Goal: Information Seeking & Learning: Learn about a topic

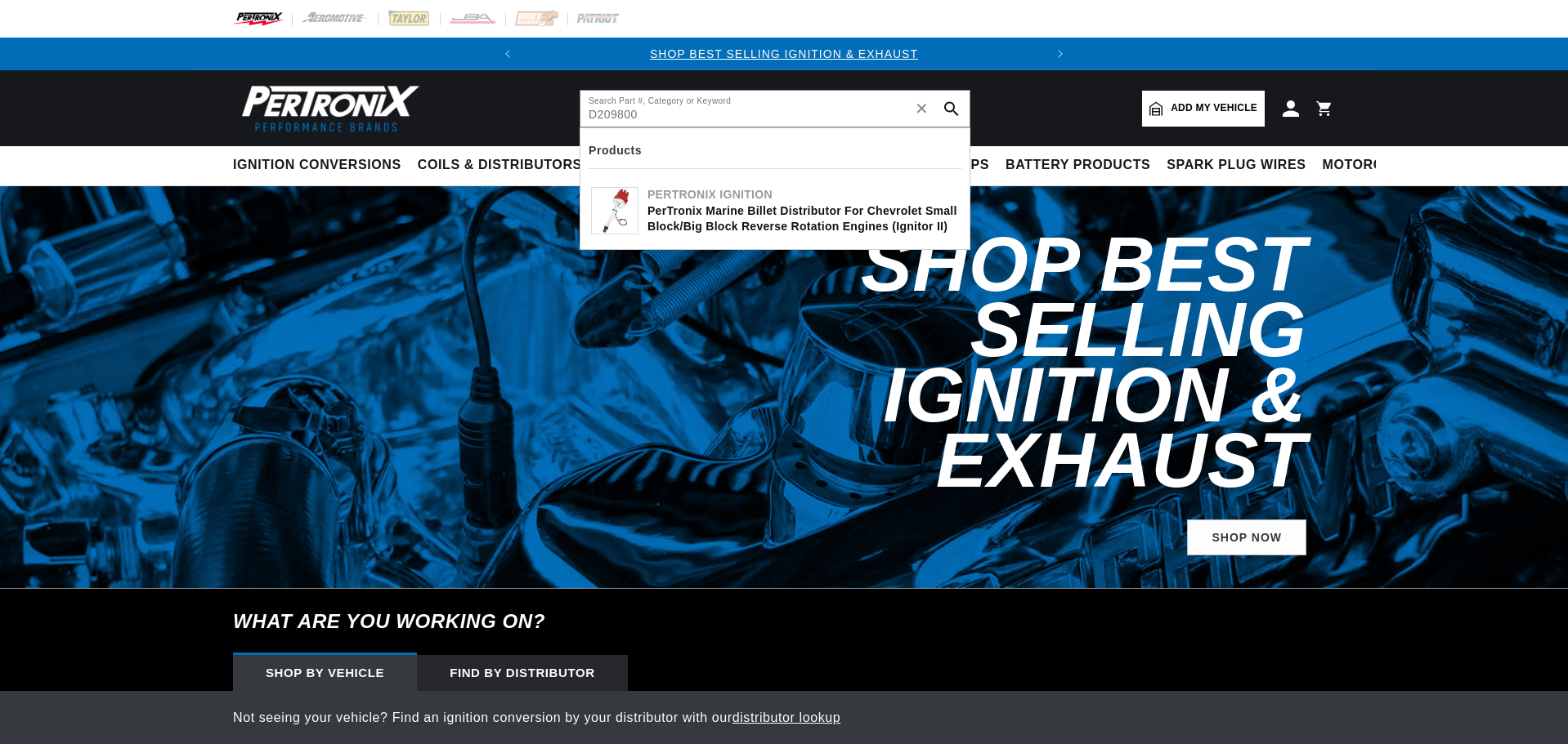
type input "D209800"
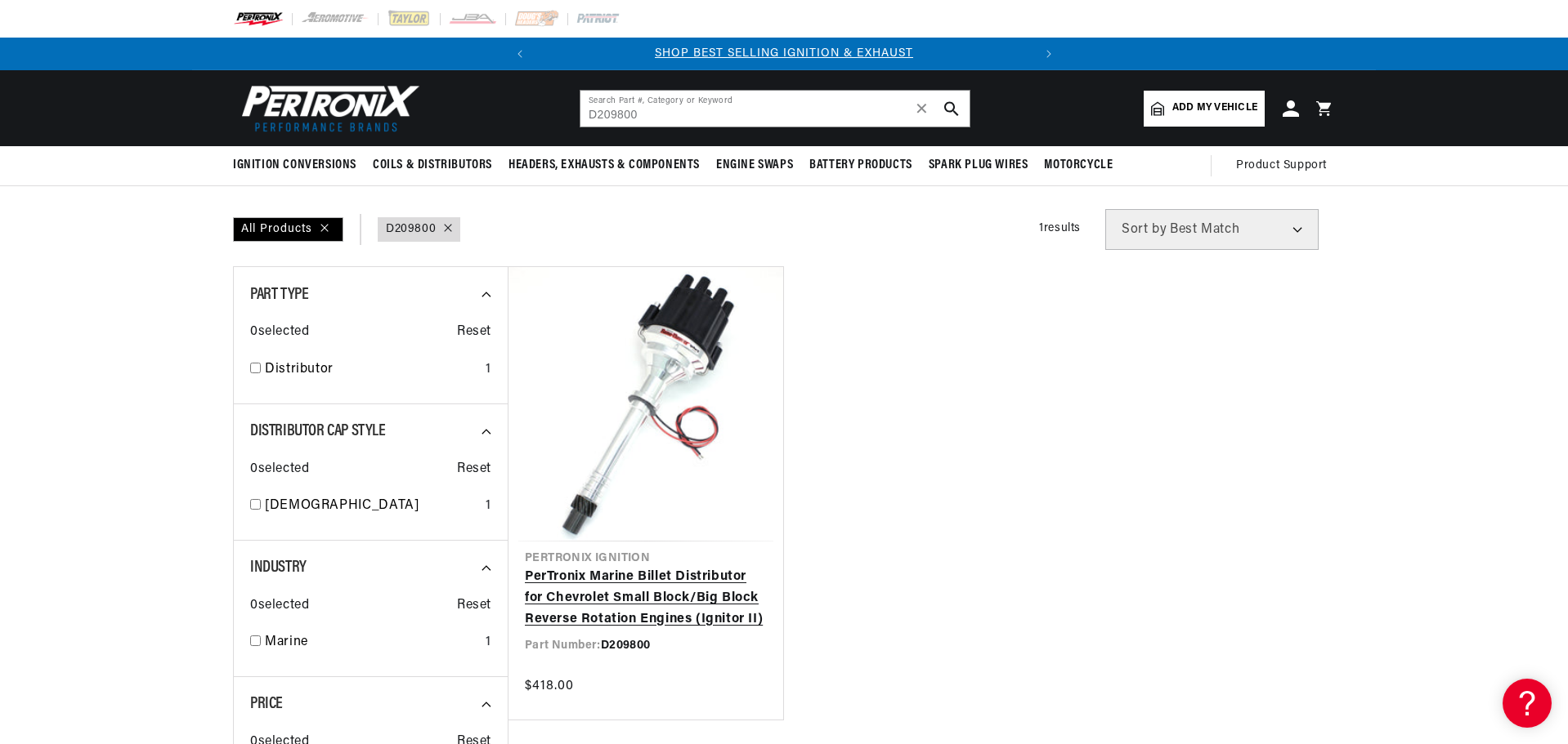
click at [652, 568] on link "PerTronix Marine Billet Distributor for Chevrolet Small Block/Big Block Reverse…" at bounding box center [646, 599] width 242 height 63
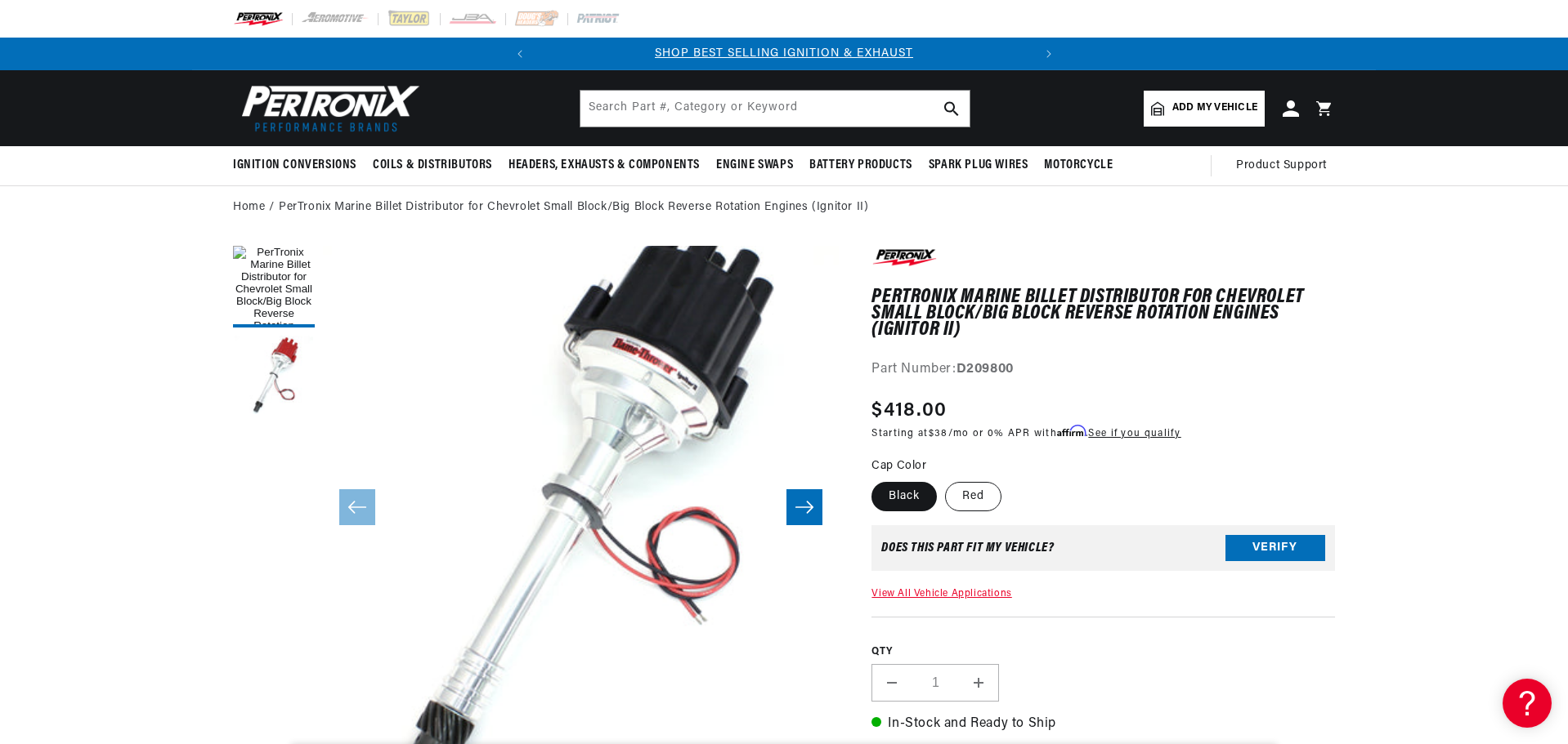
click at [981, 501] on label "Red" at bounding box center [973, 497] width 57 height 30
click at [946, 479] on input "Red" at bounding box center [945, 479] width 1 height 1
radio input "true"
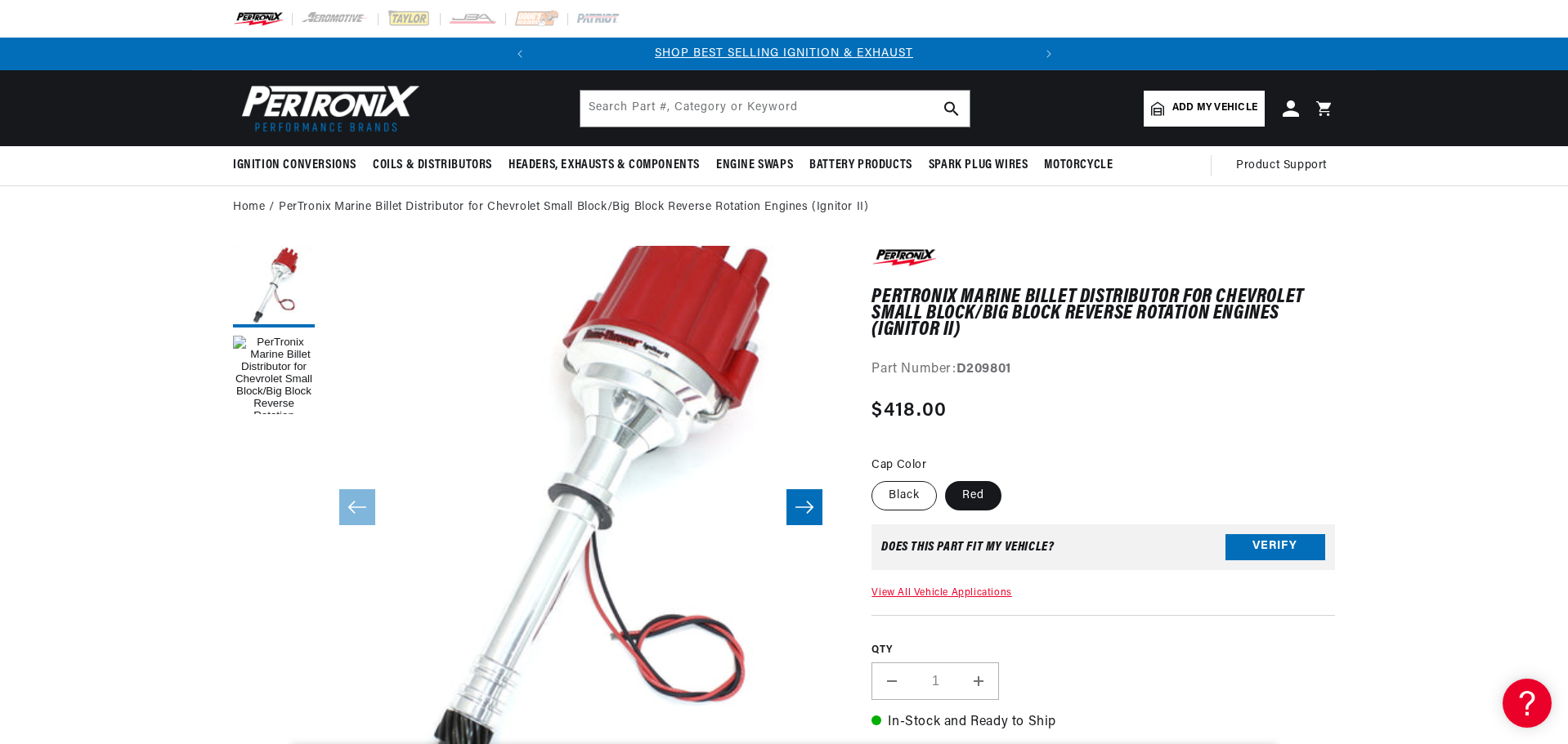
click at [901, 505] on label "Black" at bounding box center [904, 496] width 65 height 30
click at [876, 479] on input "Black" at bounding box center [876, 478] width 1 height 1
radio input "true"
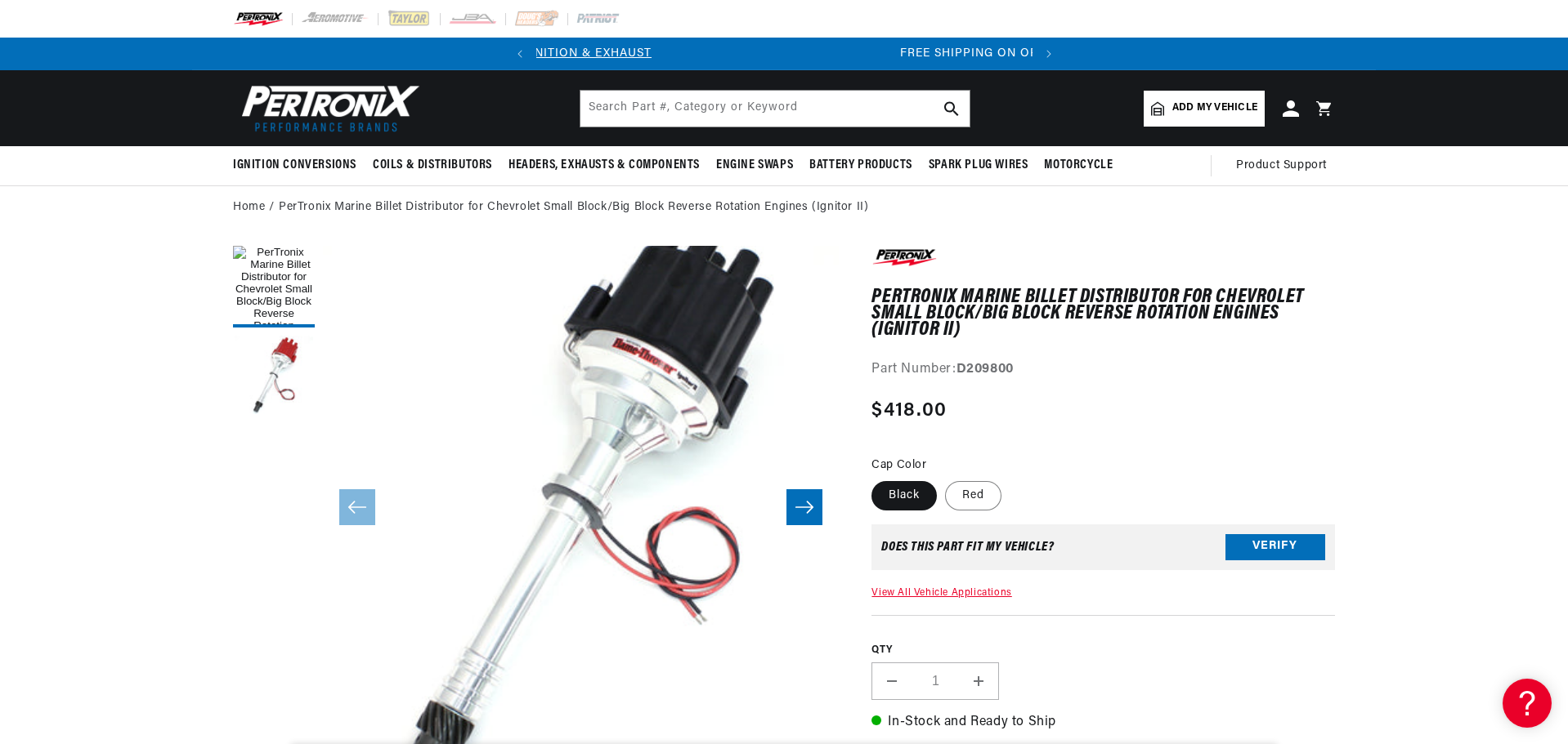
scroll to position [0, 492]
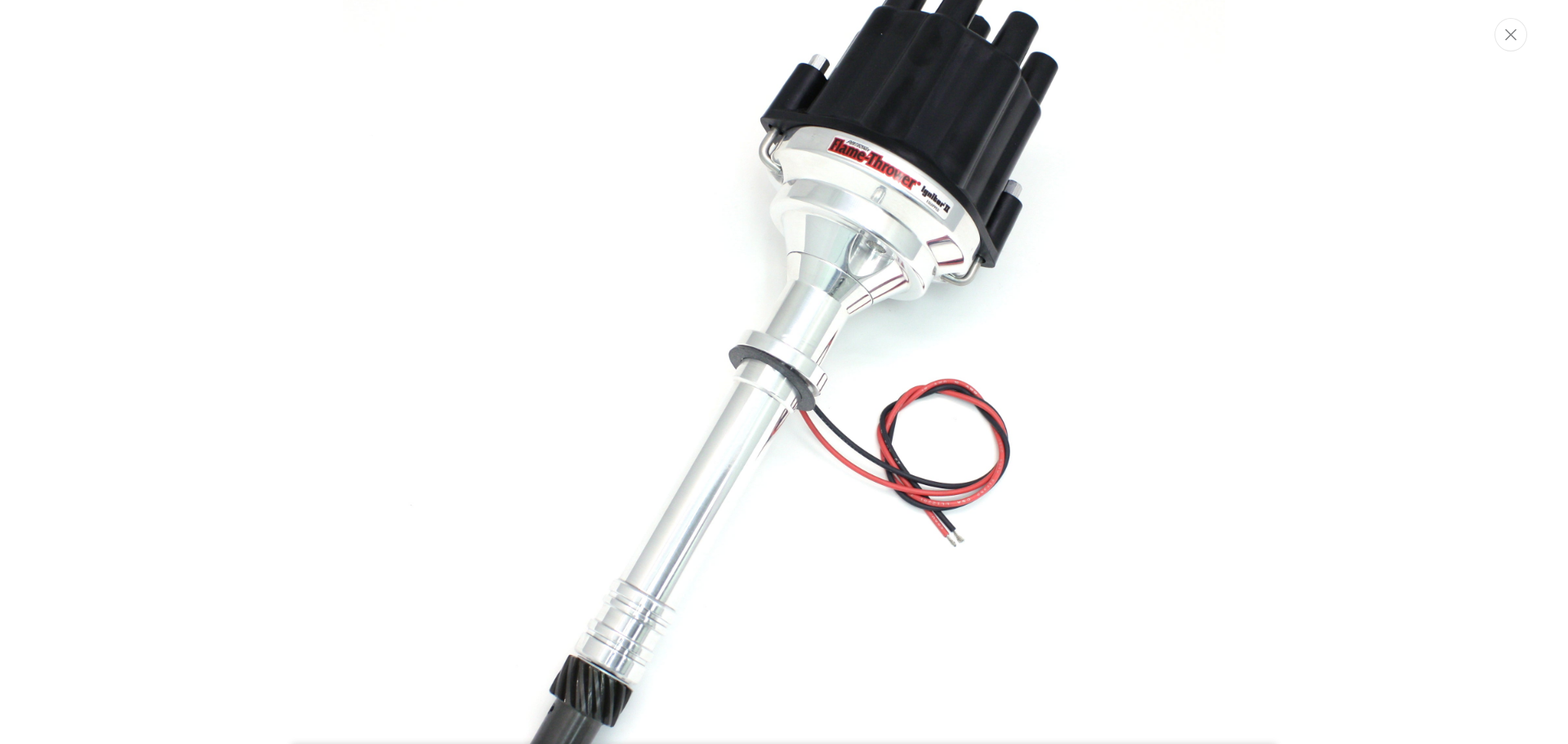
scroll to position [0, 495]
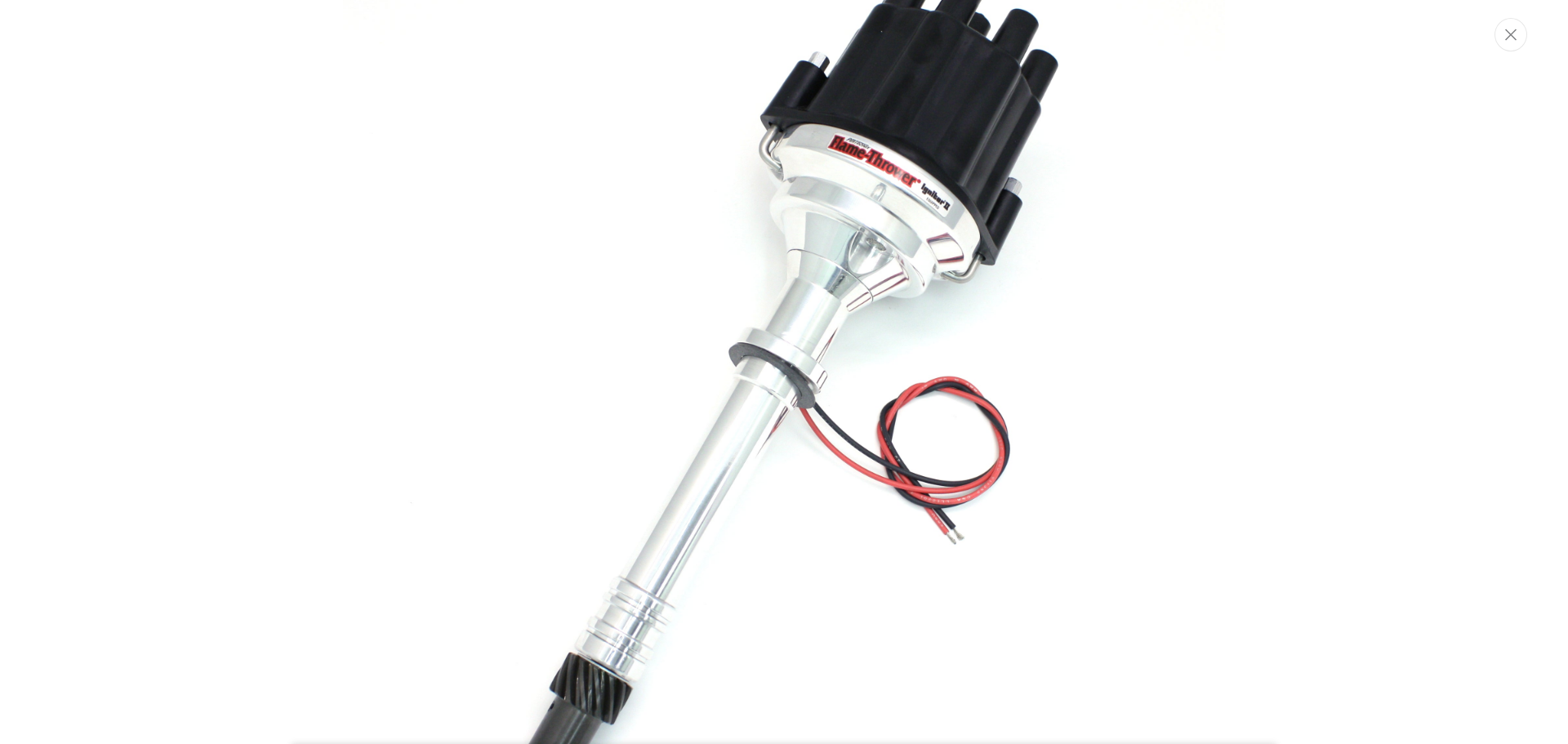
click at [763, 336] on img "Media gallery" at bounding box center [784, 372] width 882 height 882
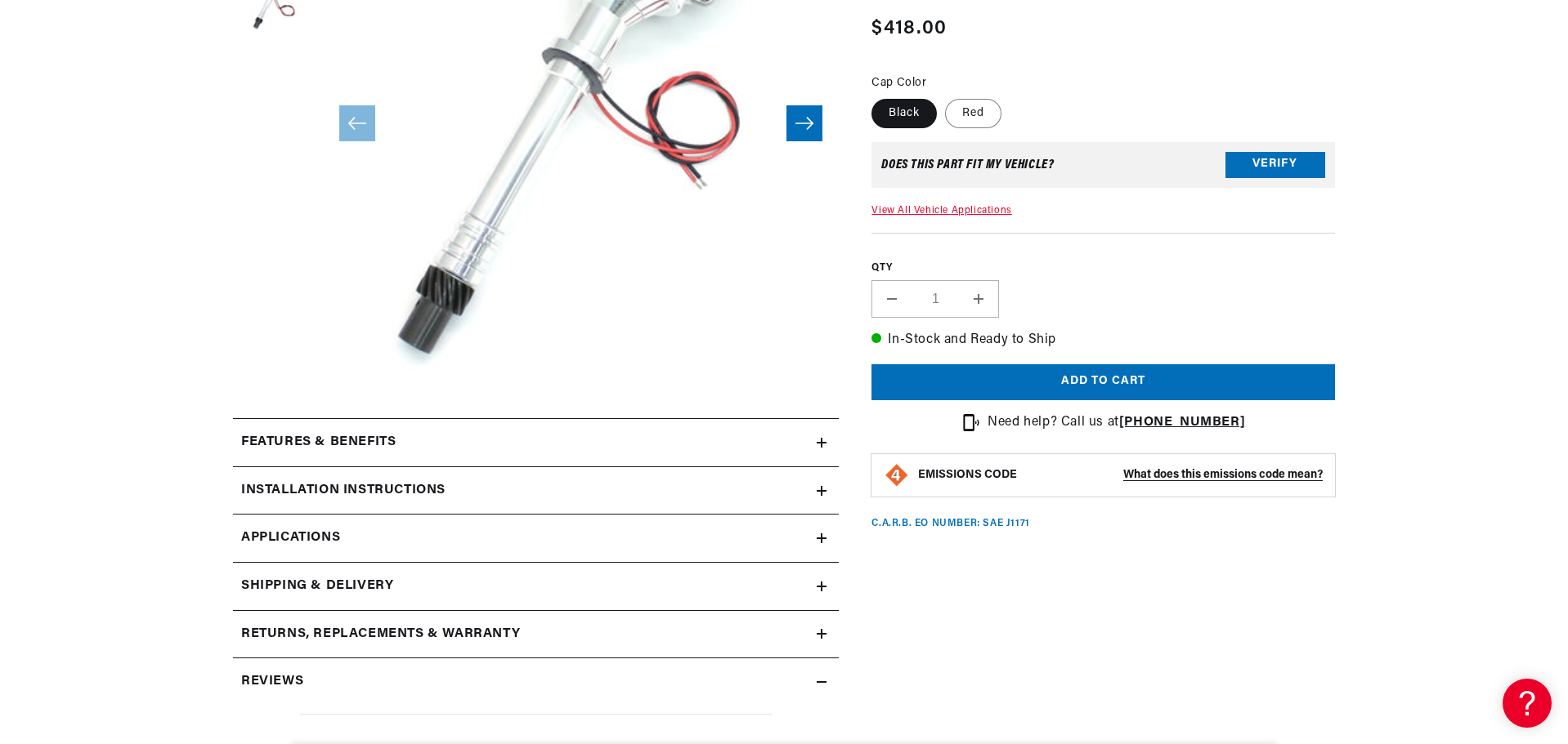
scroll to position [389, 0]
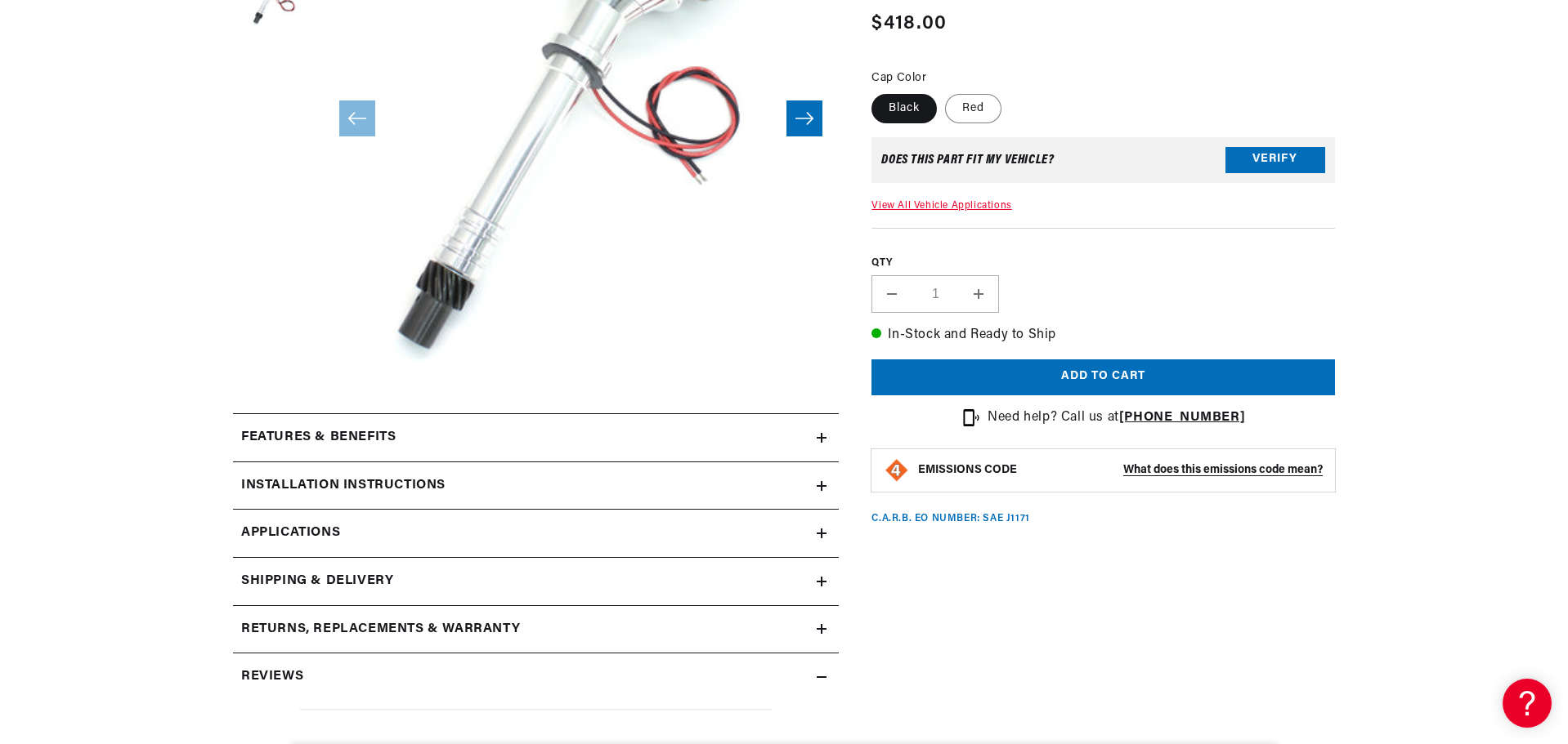
click at [271, 372] on button "Open media 1 in modal" at bounding box center [271, 372] width 0 height 0
drag, startPoint x: 801, startPoint y: 220, endPoint x: 651, endPoint y: 157, distance: 162.7
click at [271, 372] on button "Open media 1 in modal" at bounding box center [271, 372] width 0 height 0
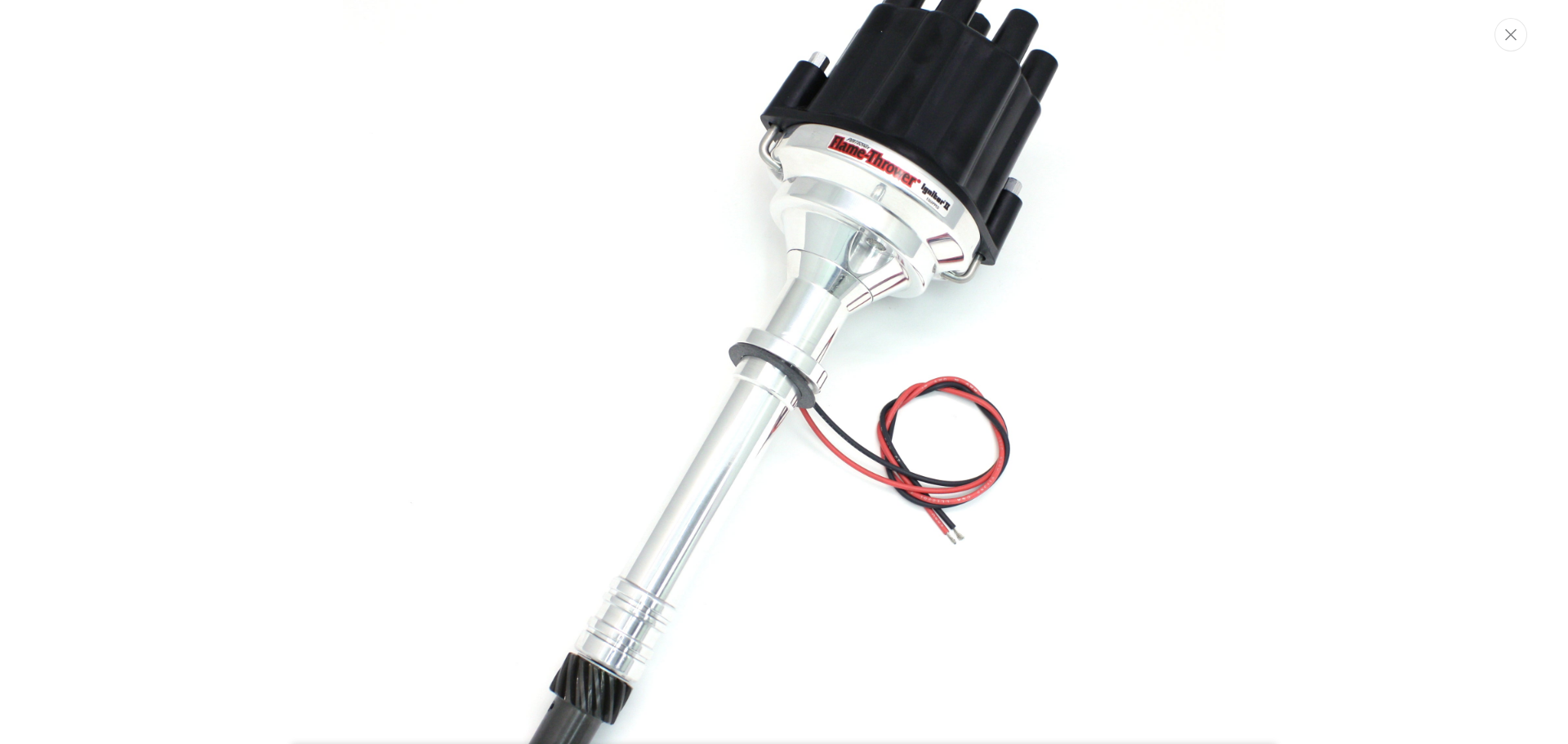
scroll to position [0, 495]
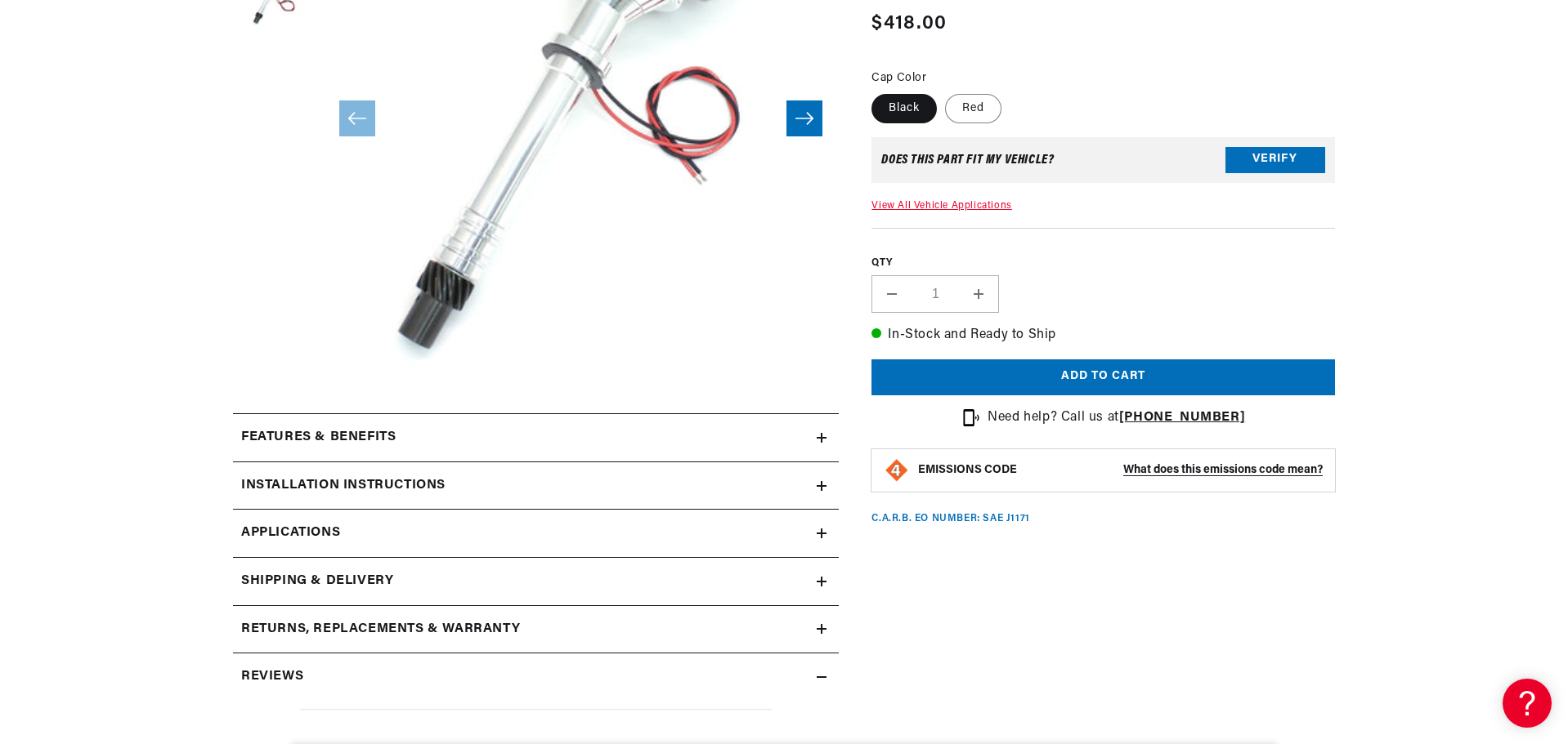
drag, startPoint x: 913, startPoint y: 217, endPoint x: 738, endPoint y: 231, distance: 175.6
drag, startPoint x: 738, startPoint y: 231, endPoint x: 663, endPoint y: 194, distance: 83.6
click at [271, 372] on button "Open media 1 in modal" at bounding box center [271, 372] width 0 height 0
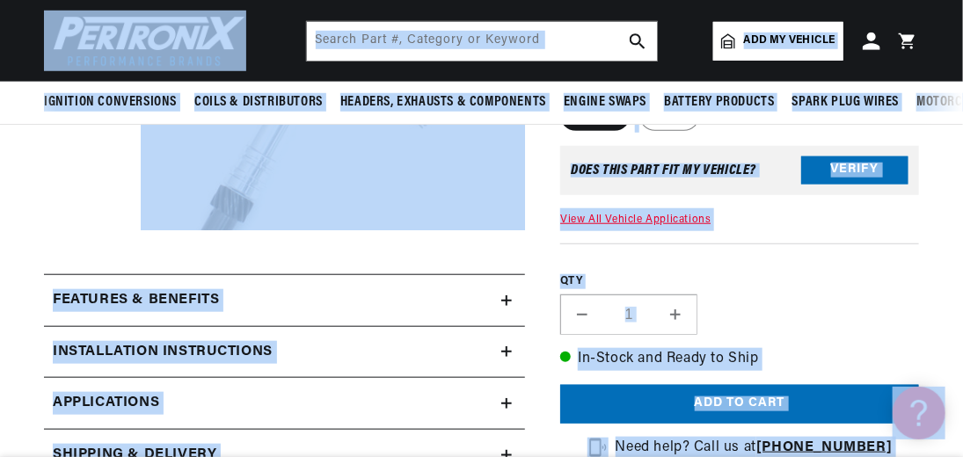
scroll to position [0, 0]
click at [94, 209] on slider-component "Gallery Viewer" at bounding box center [88, 42] width 88 height 393
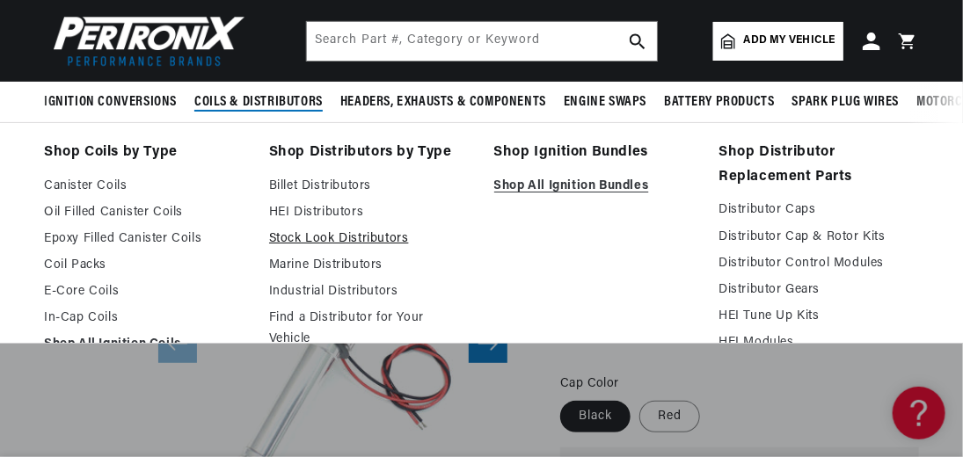
scroll to position [58, 0]
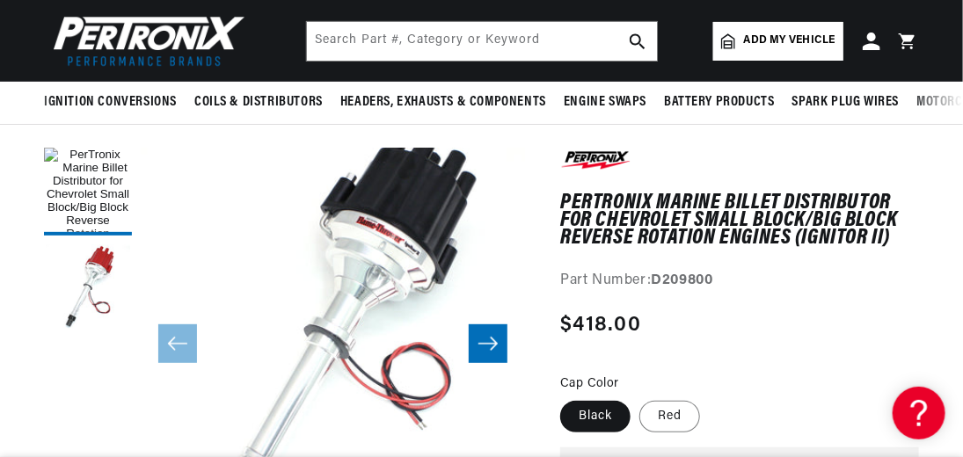
click at [876, 267] on div "PerTronix Marine Billet Distributor for Chevrolet Small Block/Big Block Reverse…" at bounding box center [739, 220] width 359 height 145
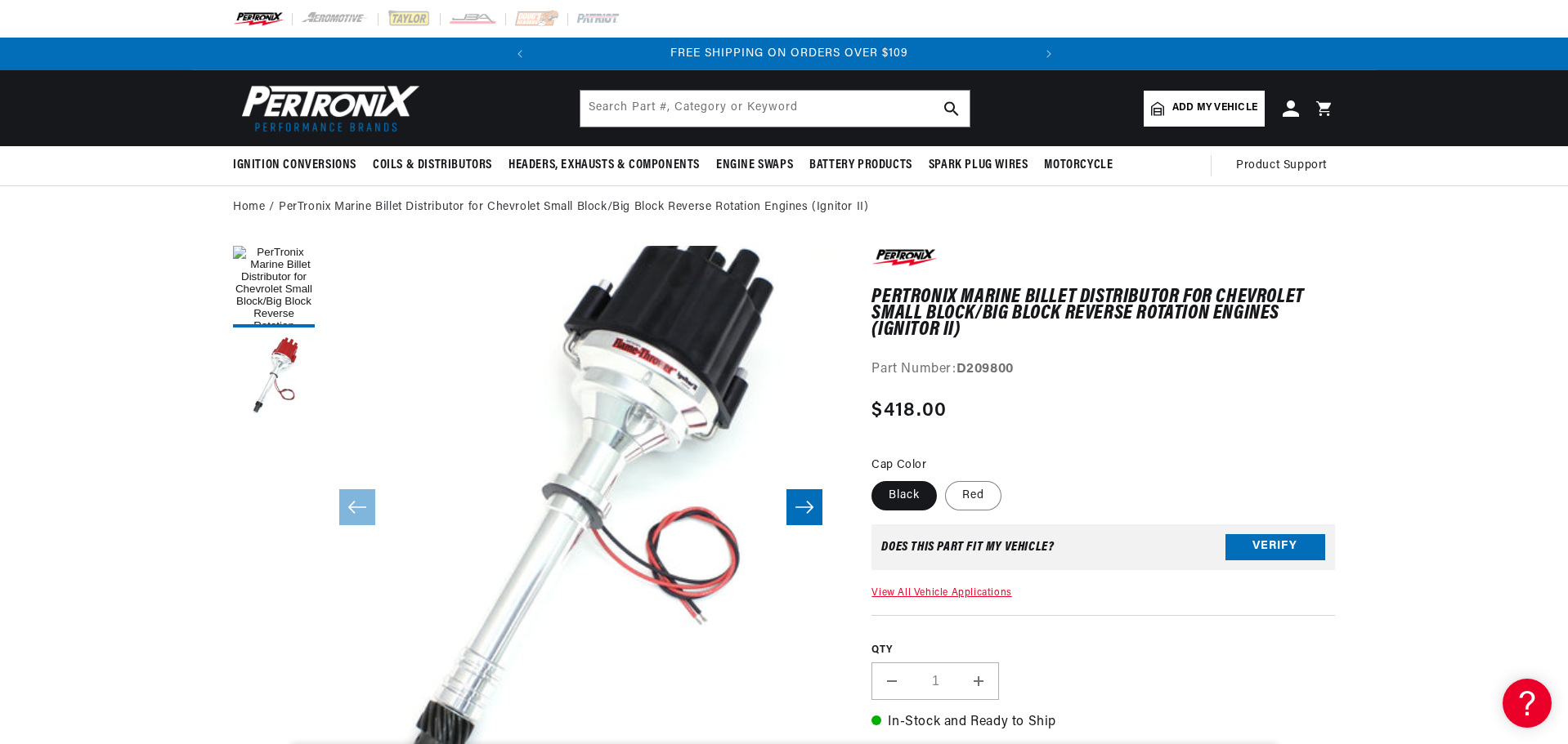
scroll to position [0, 495]
drag, startPoint x: 1022, startPoint y: 294, endPoint x: 1282, endPoint y: 315, distance: 260.8
click at [1282, 315] on h1 "PerTronix Marine Billet Distributor for Chevrolet Small Block/Big Block Reverse…" at bounding box center [1103, 314] width 464 height 50
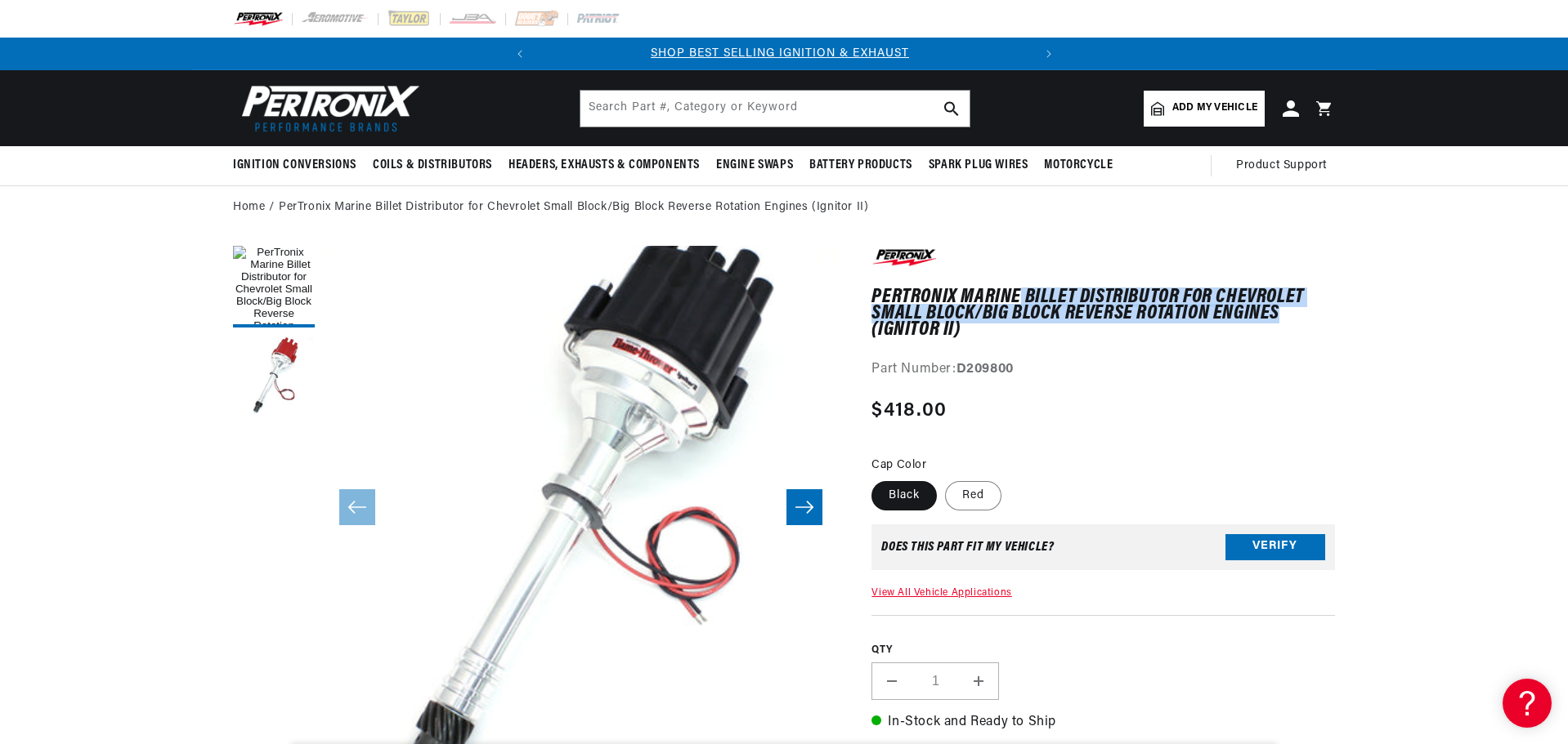
scroll to position [0, 0]
copy h1 "Billet Distributor for Chevrolet Small Block/Big Block Reverse Rotation Engines"
